Goal: Information Seeking & Learning: Understand process/instructions

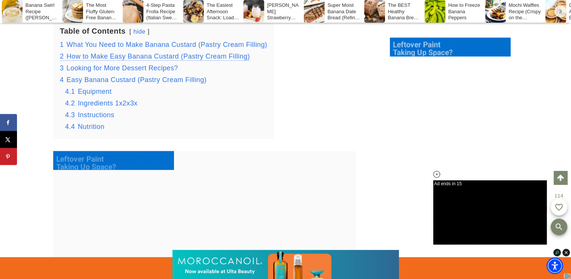
click at [95, 54] on span "How to Make Easy Banana Custard (Pastry Cream Filling)" at bounding box center [157, 56] width 183 height 8
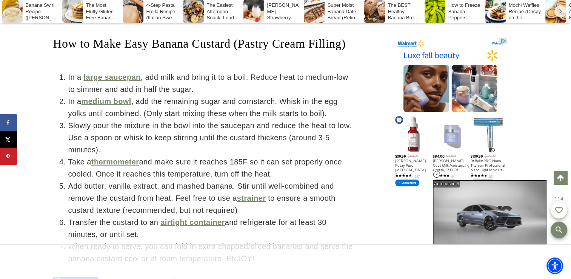
scroll to position [2250, 0]
